Goal: Use online tool/utility

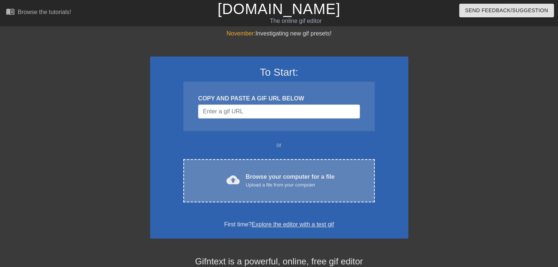
click at [264, 184] on div "Upload a file from your computer" at bounding box center [290, 184] width 89 height 7
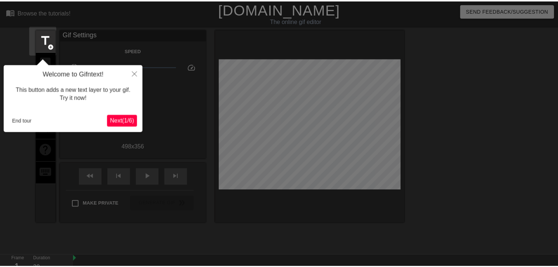
scroll to position [18, 0]
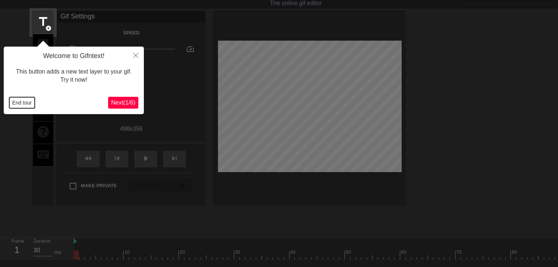
click at [22, 104] on button "End tour" at bounding box center [21, 102] width 25 height 11
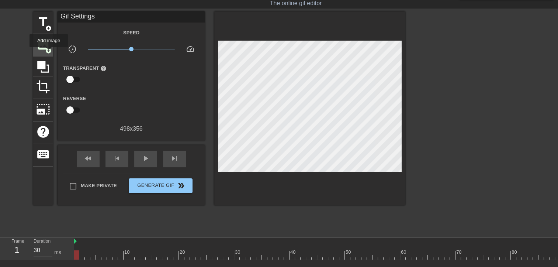
click at [49, 52] on span "add_circle" at bounding box center [48, 51] width 6 height 6
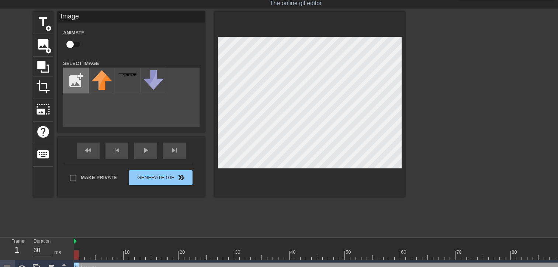
click at [74, 73] on input "file" at bounding box center [75, 80] width 25 height 25
type input "C:\fakepath\Screenshot [DATE] 155904.png"
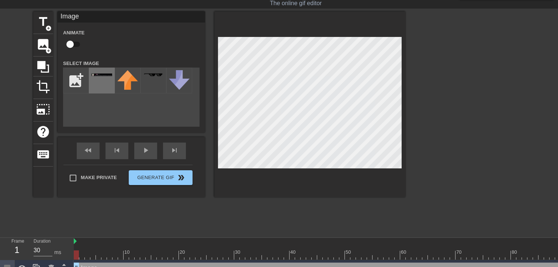
click at [107, 74] on img at bounding box center [101, 74] width 21 height 3
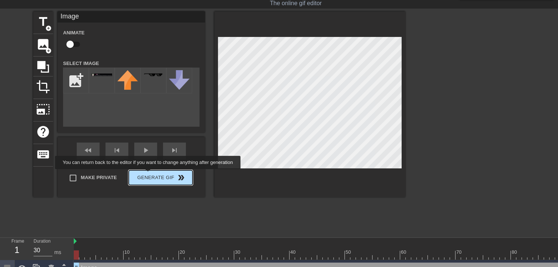
click at [149, 174] on div "Make Private Generate Gif double_arrow" at bounding box center [127, 178] width 129 height 29
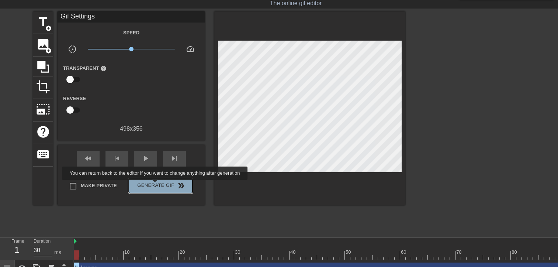
click at [156, 185] on span "Generate Gif double_arrow" at bounding box center [161, 185] width 58 height 9
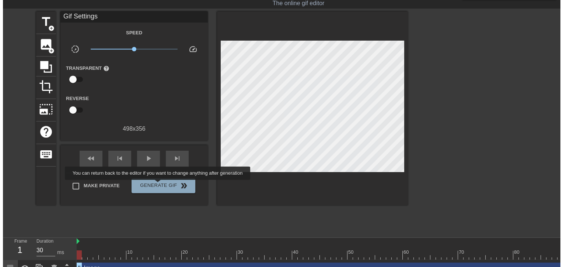
scroll to position [0, 0]
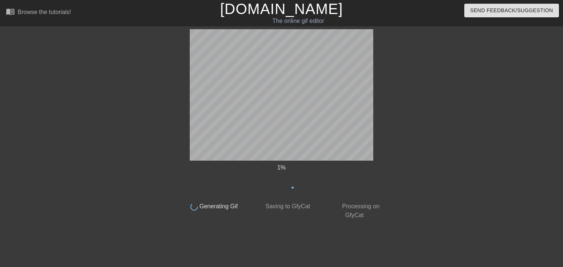
click at [172, 148] on div "1 % done Generating Gif done Saving to GfyCat done Processing on GfyCat title a…" at bounding box center [281, 139] width 563 height 221
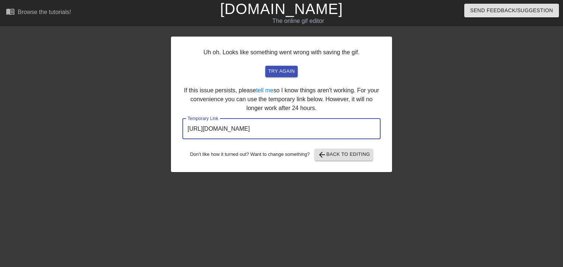
drag, startPoint x: 351, startPoint y: 129, endPoint x: 184, endPoint y: 123, distance: 167.5
click at [184, 123] on input "[URL][DOMAIN_NAME]" at bounding box center [282, 128] width 198 height 21
